Goal: Check status: Check status

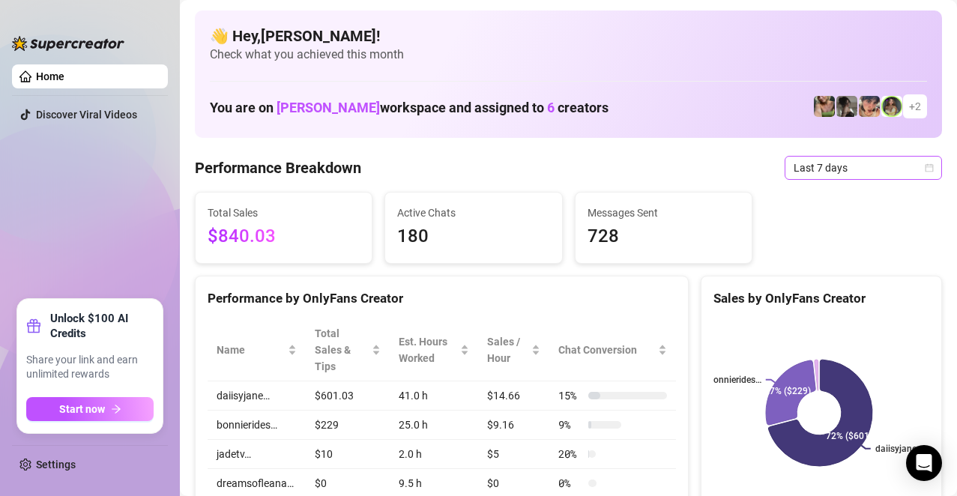
click at [840, 166] on span "Last 7 days" at bounding box center [862, 168] width 139 height 22
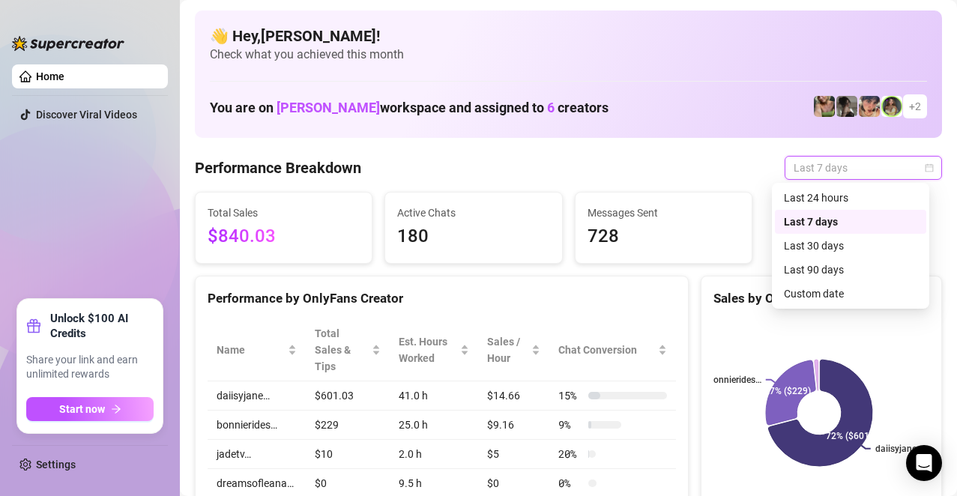
click at [817, 215] on div "Last 7 days" at bounding box center [850, 222] width 133 height 16
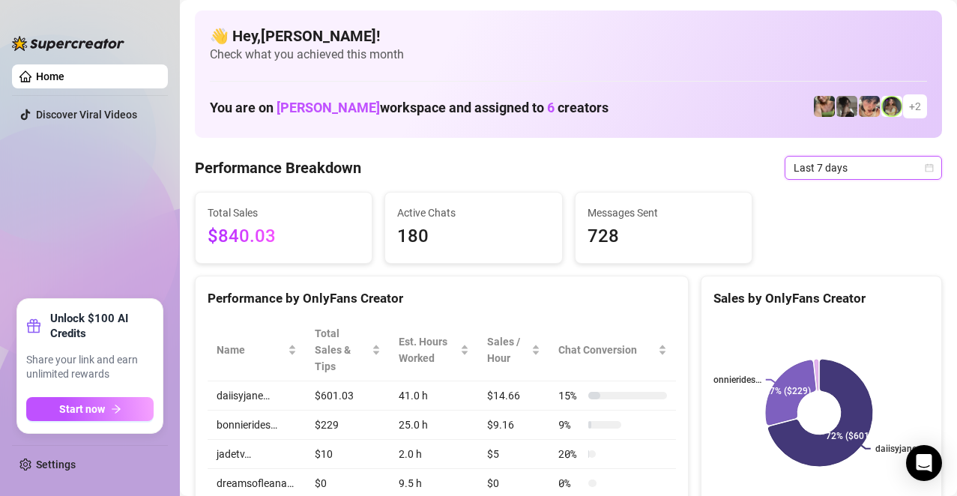
click at [808, 166] on span "Last 7 days" at bounding box center [862, 168] width 139 height 22
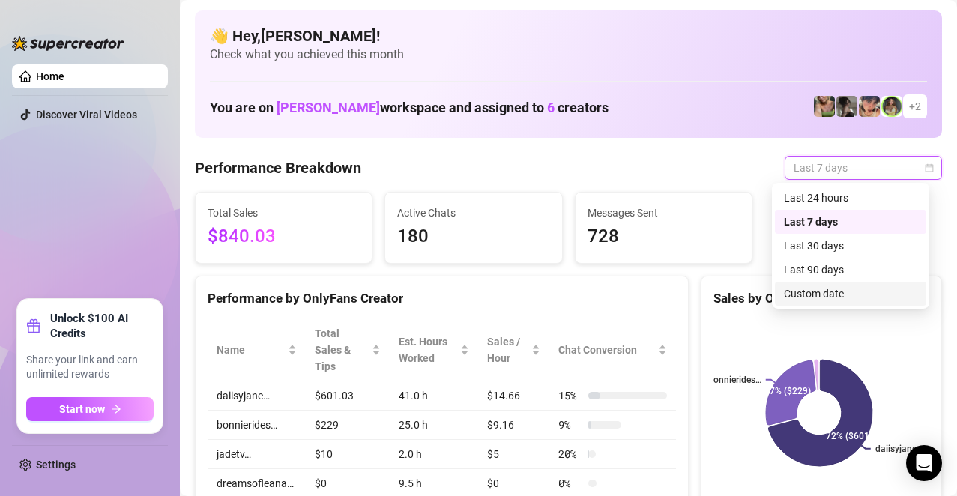
click at [811, 287] on div "Custom date" at bounding box center [850, 293] width 133 height 16
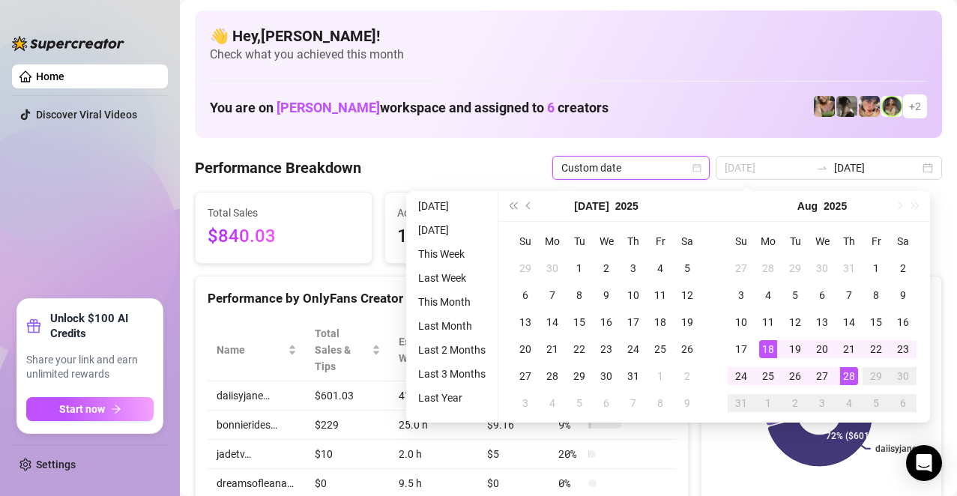
type input "[DATE]"
click at [763, 350] on div "18" at bounding box center [768, 349] width 18 height 18
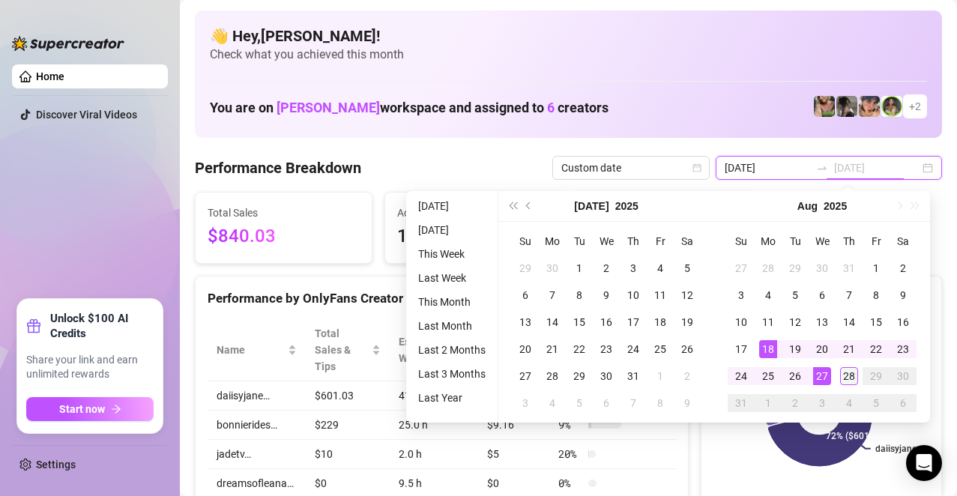
type input "[DATE]"
click at [846, 378] on div "28" at bounding box center [849, 376] width 18 height 18
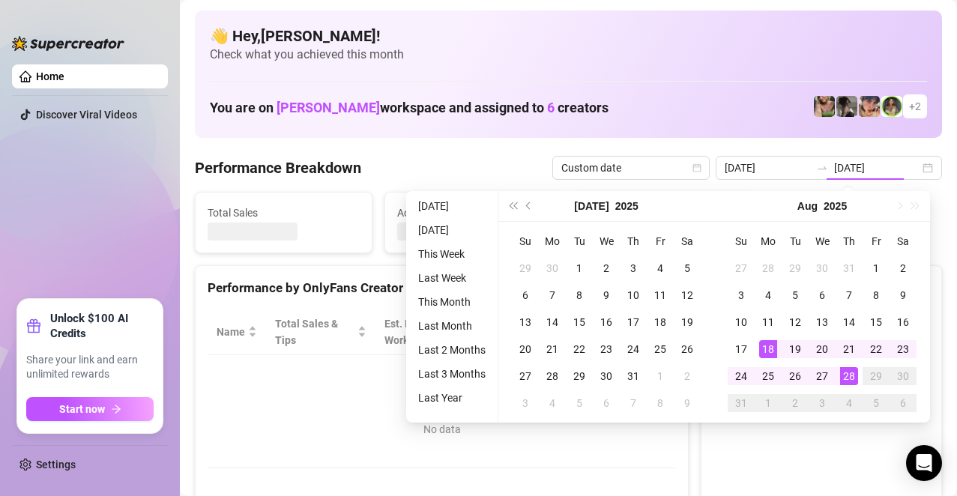
type input "[DATE]"
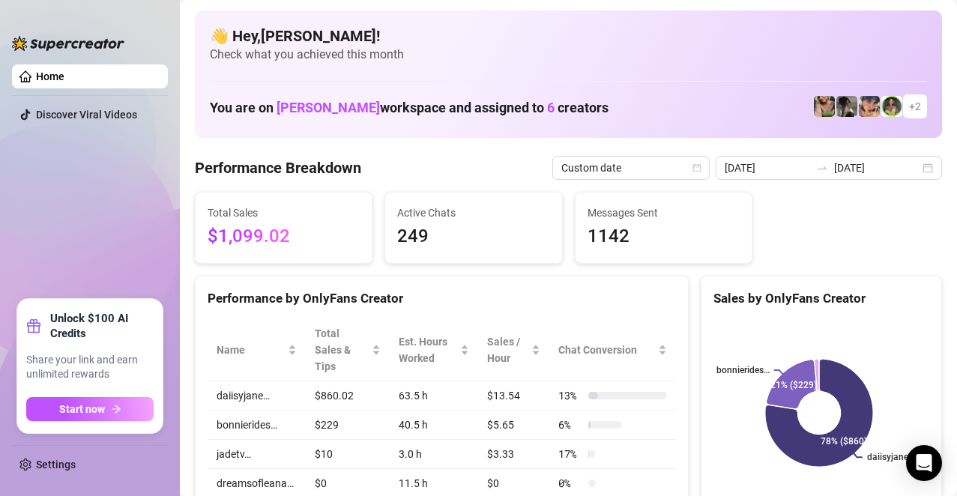
click at [694, 109] on div "You are on Riley Hasken workspace and assigned to 6 creators + 2" at bounding box center [568, 107] width 717 height 32
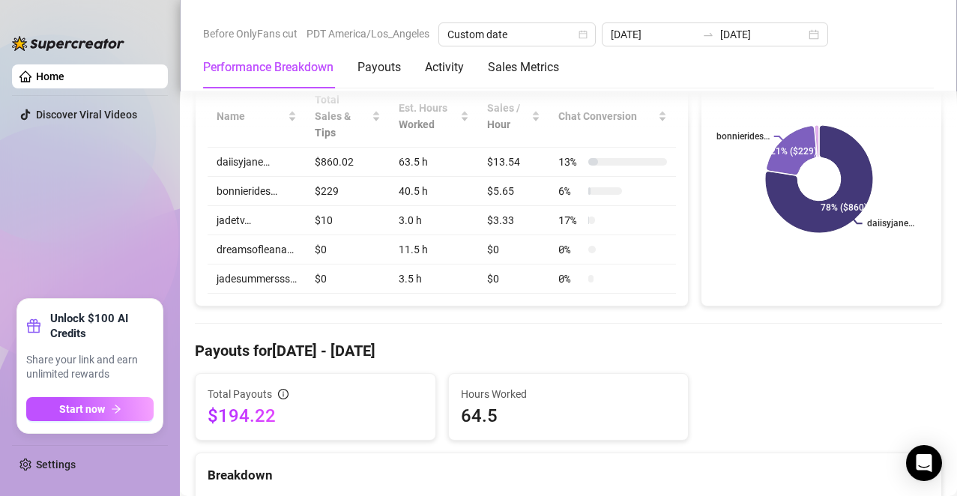
scroll to position [225, 0]
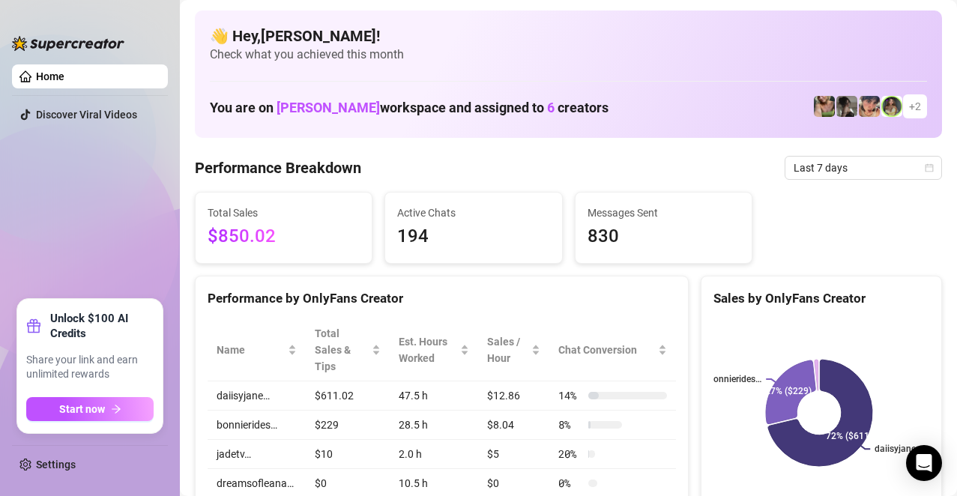
click at [584, 33] on h4 "👋 Hey, [PERSON_NAME] !" at bounding box center [568, 35] width 717 height 21
click at [879, 175] on span "Last 7 days" at bounding box center [862, 168] width 139 height 22
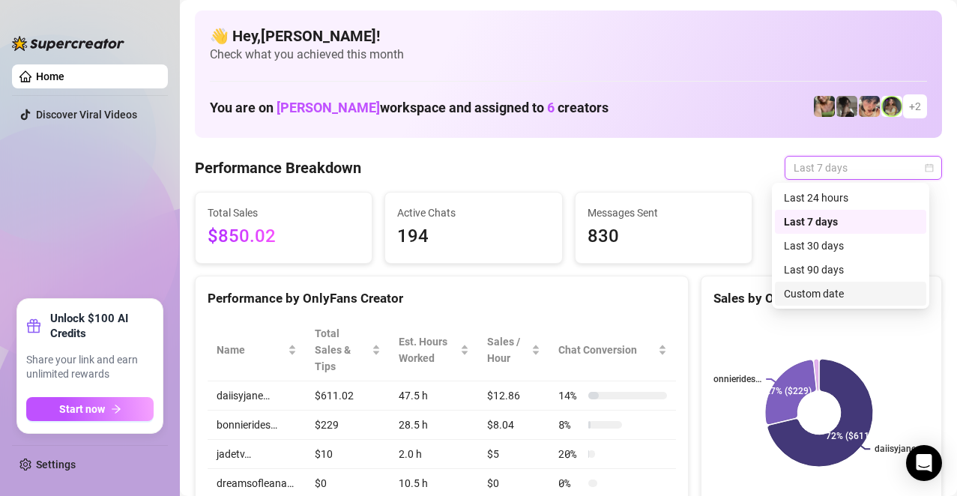
click at [830, 290] on div "Custom date" at bounding box center [850, 293] width 133 height 16
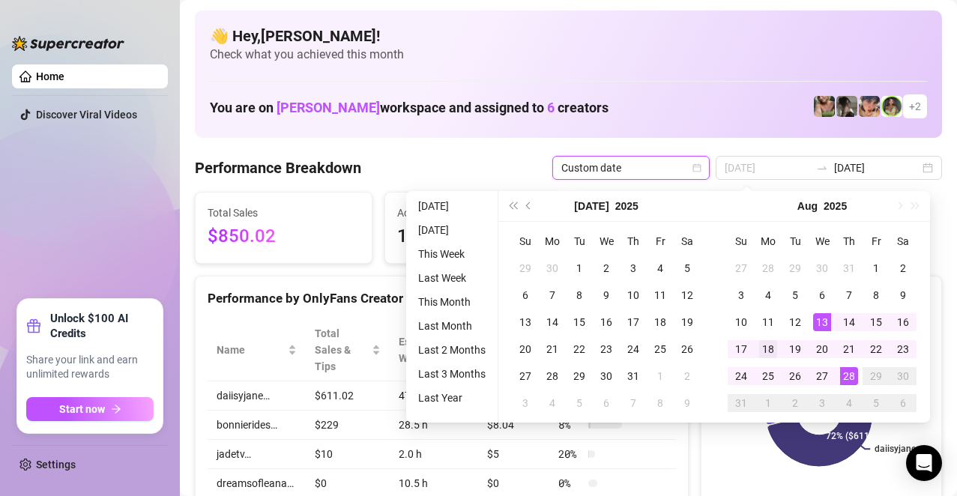
type input "[DATE]"
click at [772, 351] on div "18" at bounding box center [768, 349] width 18 height 18
click at [852, 376] on div "28" at bounding box center [849, 376] width 18 height 18
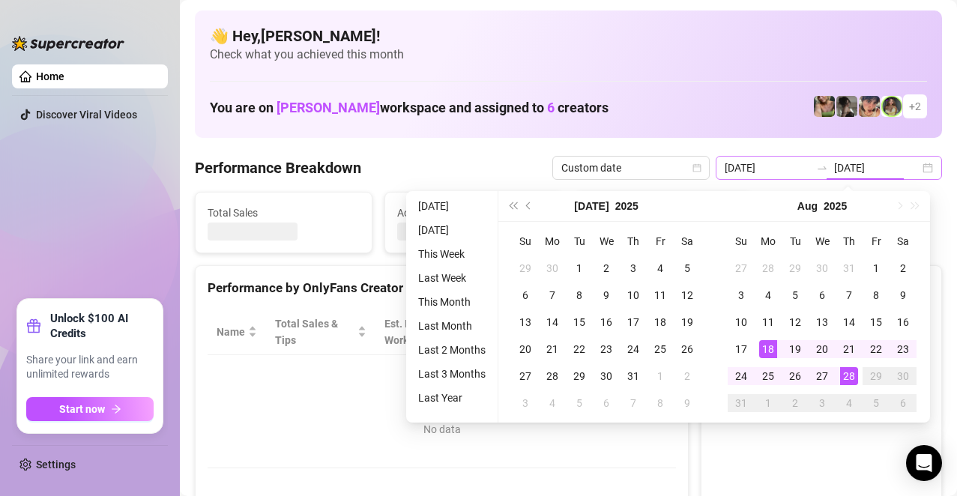
type input "[DATE]"
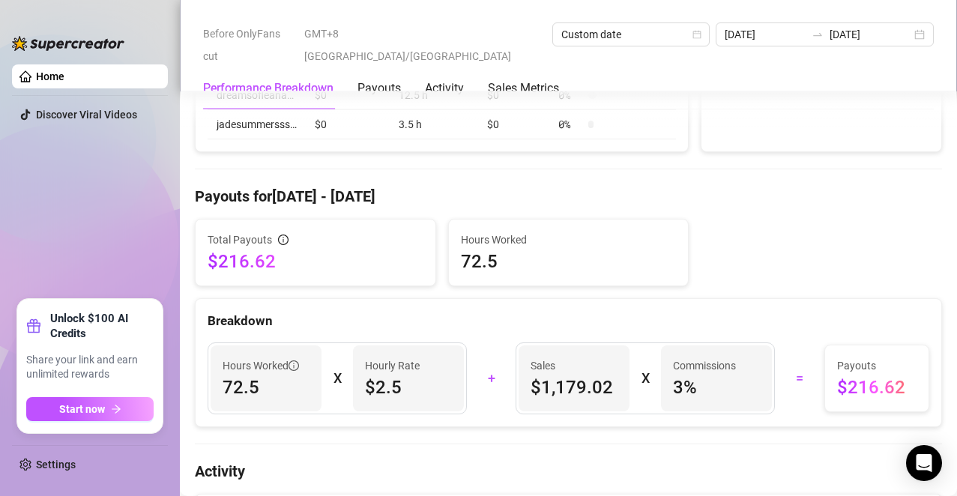
scroll to position [449, 0]
